Goal: Information Seeking & Learning: Learn about a topic

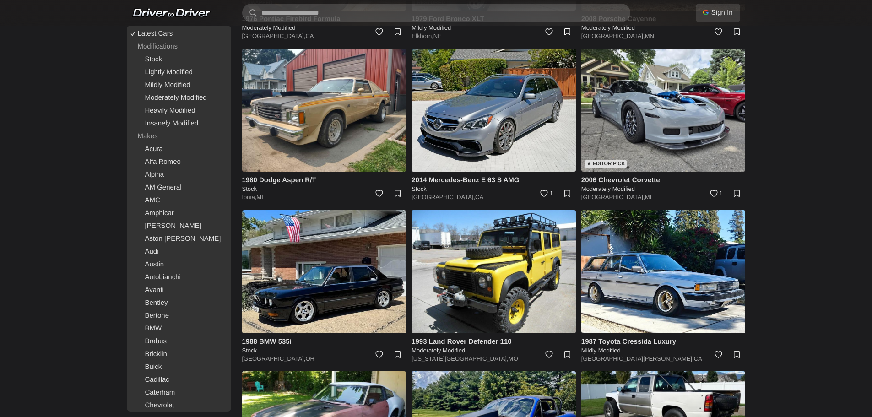
scroll to position [687, 0]
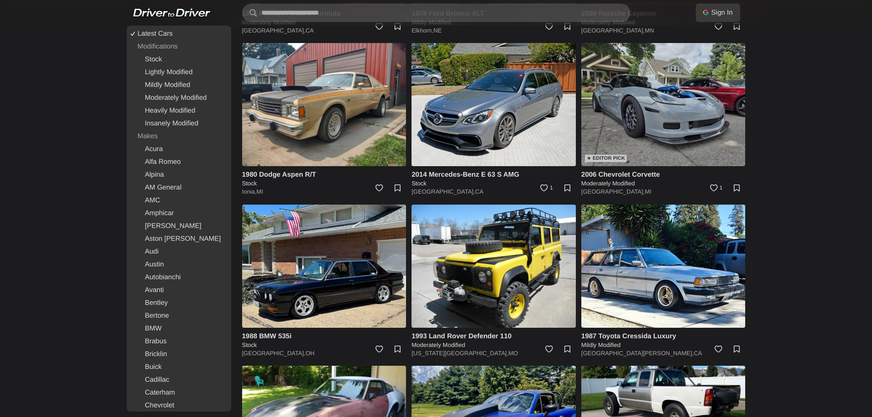
click at [657, 103] on img at bounding box center [663, 104] width 164 height 123
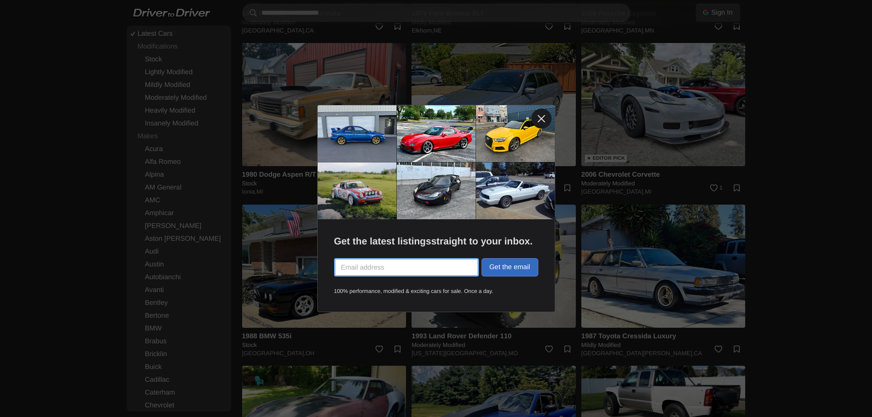
click at [542, 120] on link at bounding box center [542, 119] width 20 height 20
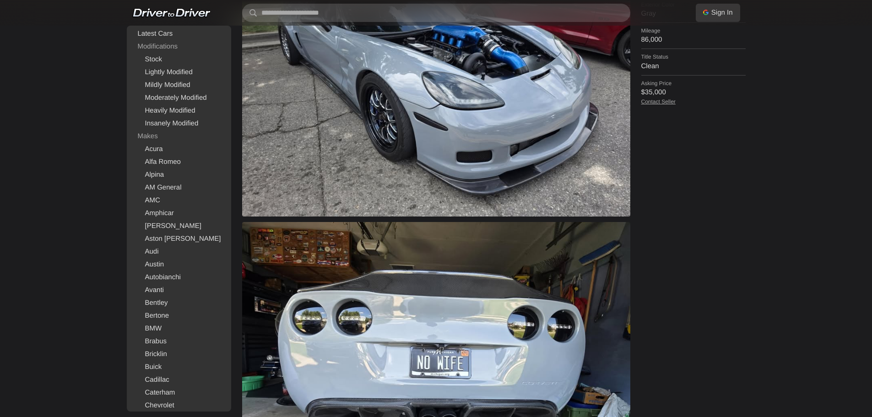
scroll to position [733, 0]
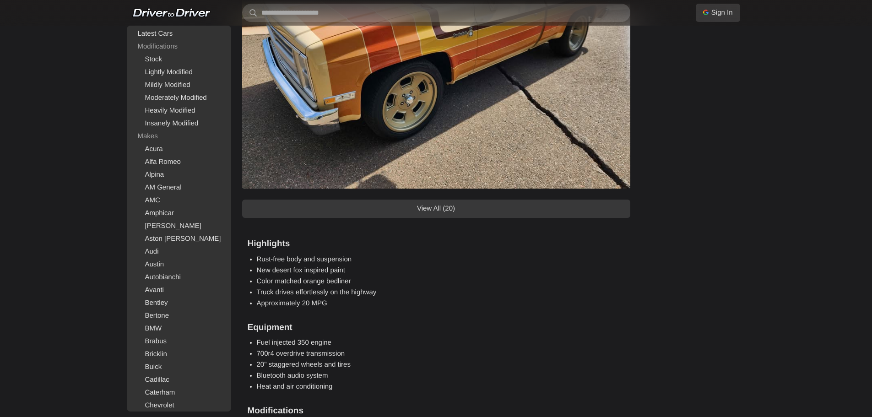
scroll to position [916, 0]
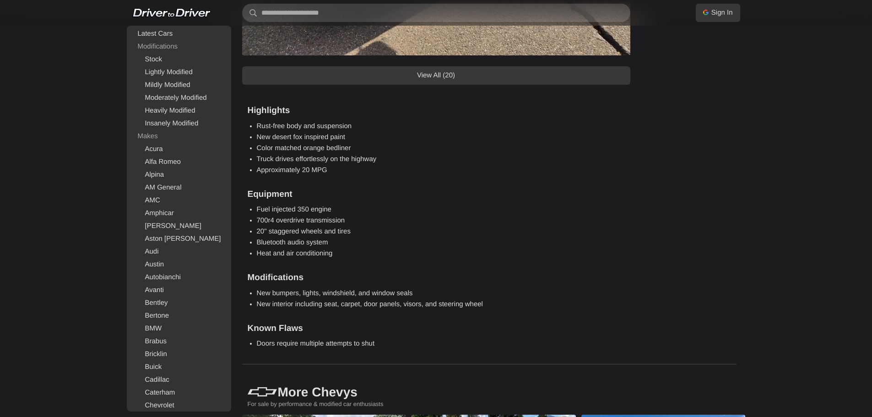
click at [445, 74] on link "View All (20)" at bounding box center [436, 75] width 388 height 18
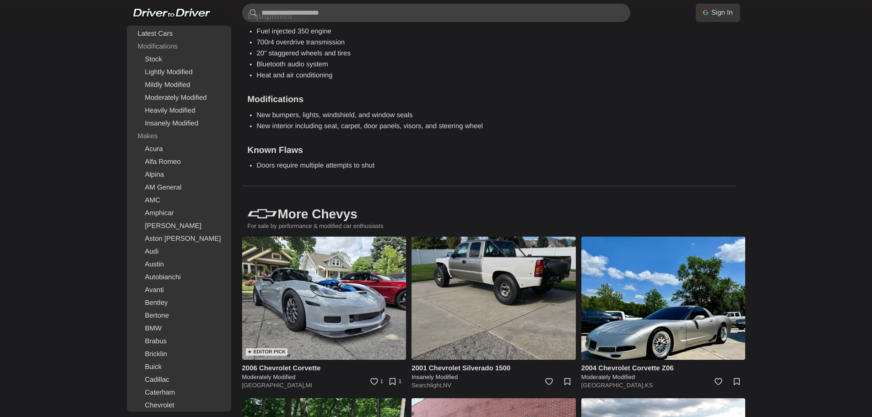
scroll to position [5860, 0]
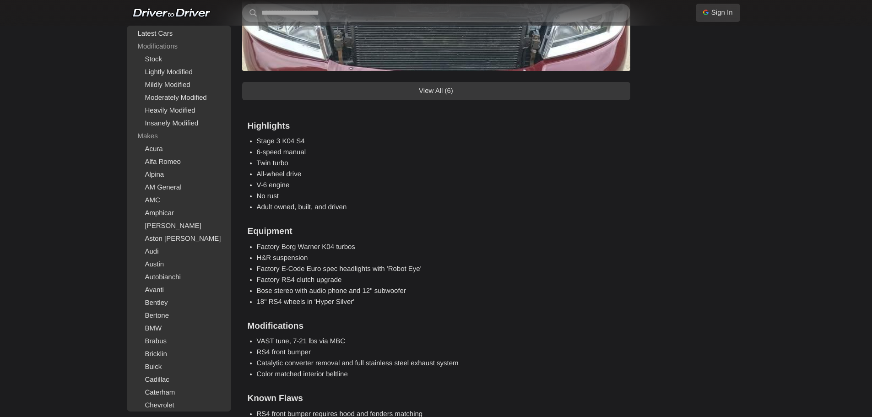
scroll to position [1093, 0]
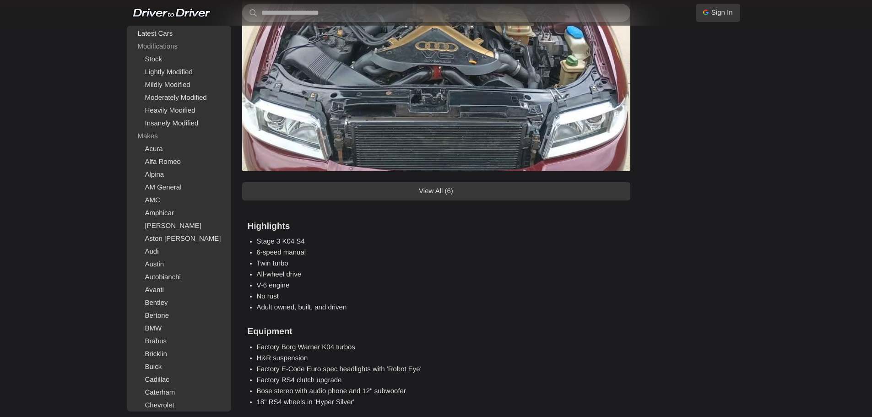
click at [439, 194] on link "View All (6)" at bounding box center [436, 191] width 388 height 18
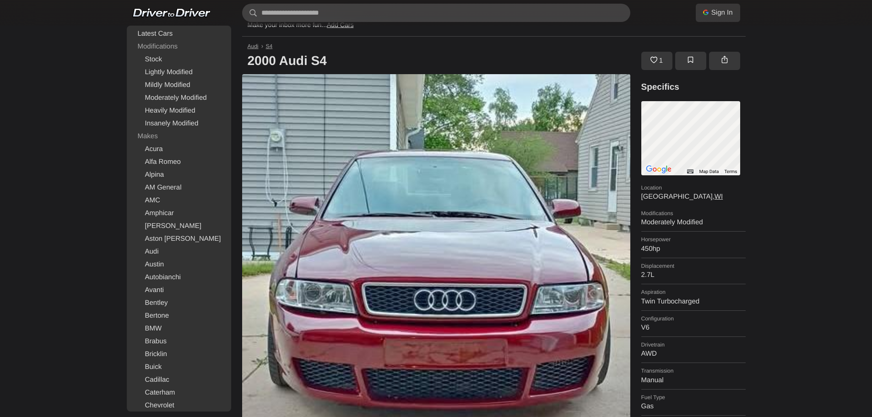
scroll to position [0, 0]
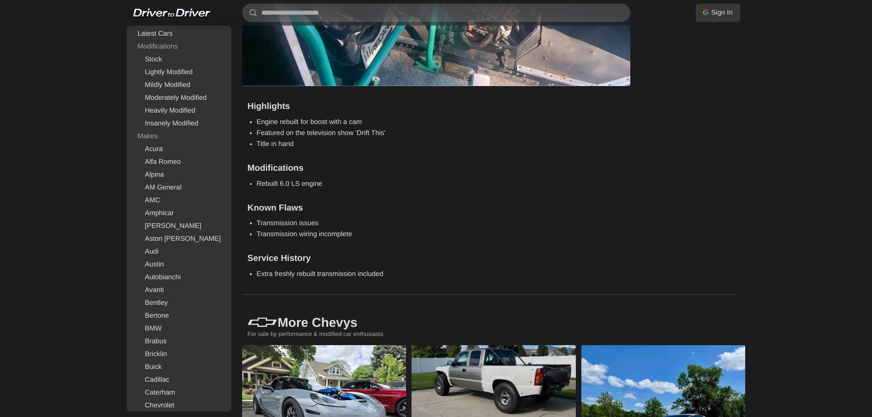
scroll to position [961, 0]
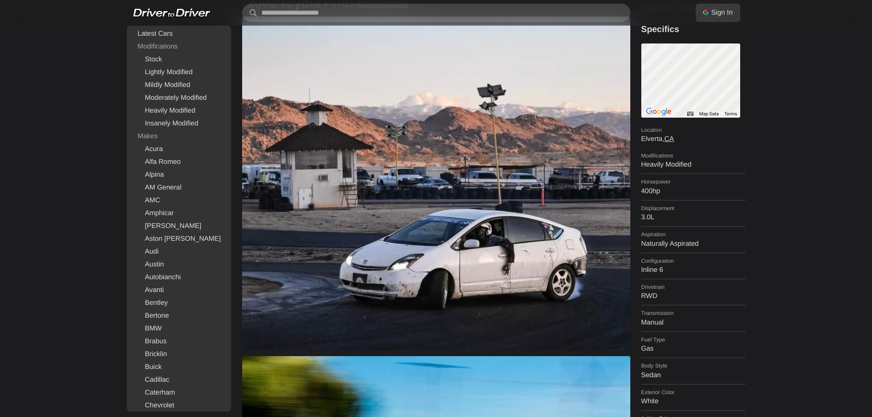
scroll to position [229, 0]
